Goal: Task Accomplishment & Management: Manage account settings

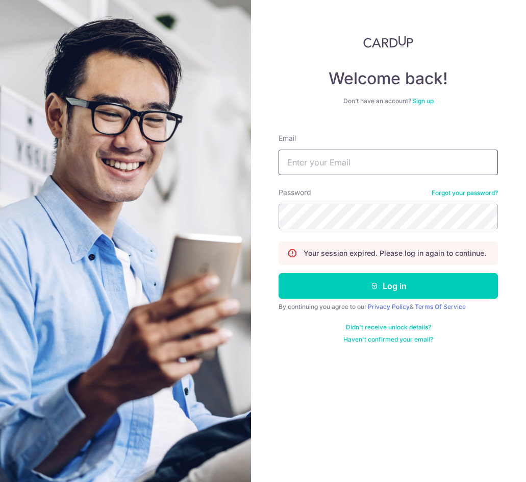
click at [319, 167] on input "Email" at bounding box center [388, 162] width 219 height 26
type input "[EMAIL_ADDRESS][DOMAIN_NAME]"
click at [279, 273] on button "Log in" at bounding box center [388, 286] width 219 height 26
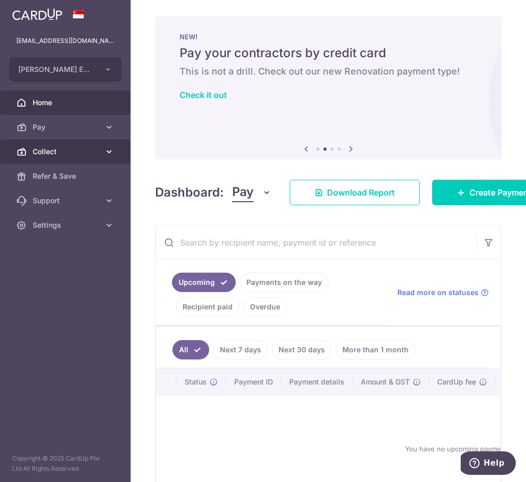
click at [94, 151] on span "Collect" at bounding box center [66, 151] width 67 height 10
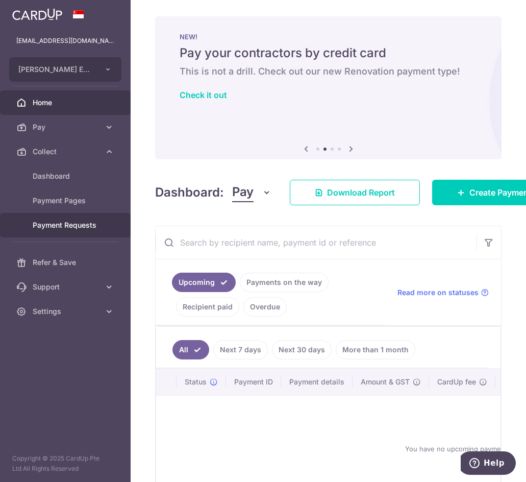
click at [57, 219] on link "Payment Requests" at bounding box center [65, 225] width 131 height 24
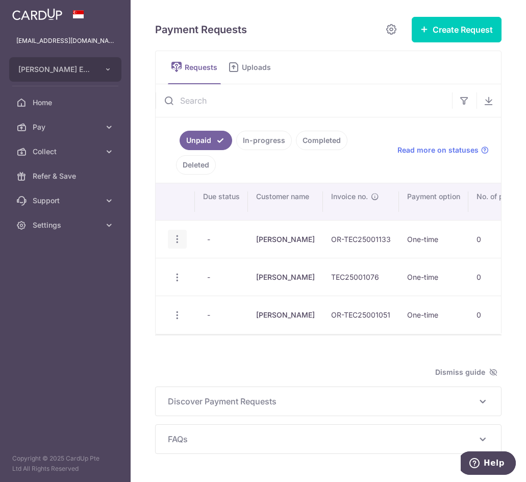
click at [181, 239] on icon "button" at bounding box center [177, 239] width 11 height 11
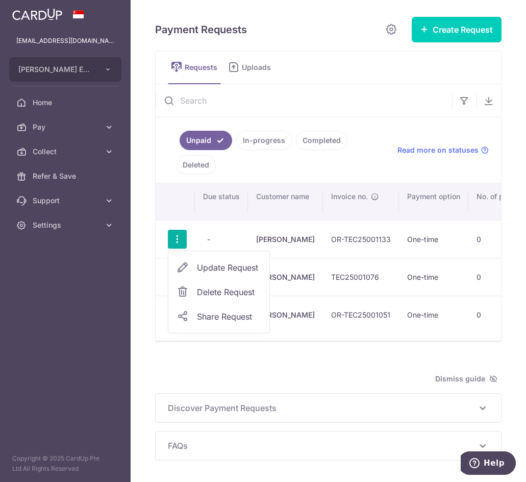
click at [204, 292] on span "Delete Request" at bounding box center [229, 292] width 64 height 12
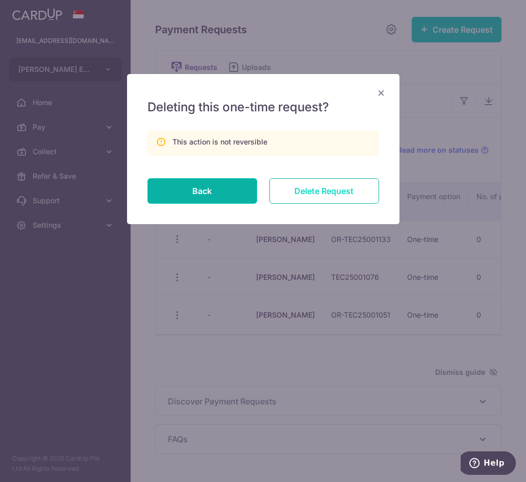
click at [304, 189] on input "Delete Request" at bounding box center [324, 191] width 110 height 26
